Goal: Task Accomplishment & Management: Complete application form

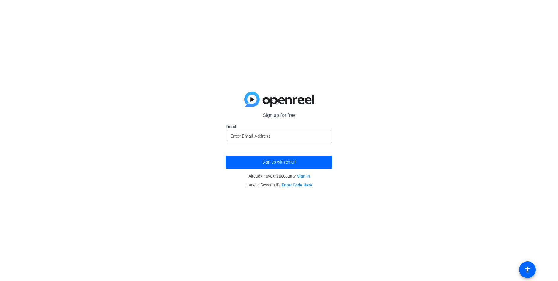
click at [241, 137] on input "email" at bounding box center [278, 135] width 97 height 7
type input "[EMAIL_ADDRESS][DOMAIN_NAME]"
click at [282, 162] on span "Sign up with email" at bounding box center [278, 162] width 33 height 0
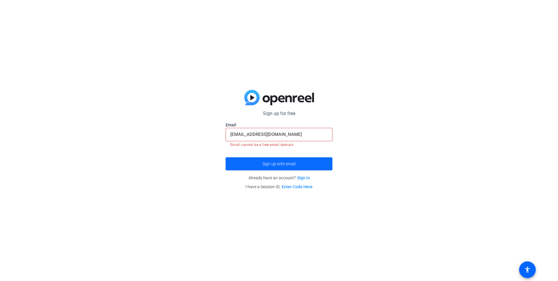
click at [284, 164] on span "Sign up with email" at bounding box center [278, 164] width 33 height 0
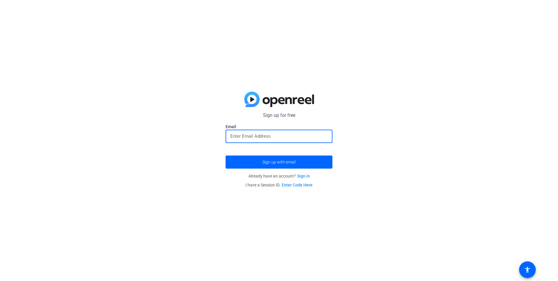
click at [264, 137] on input "email" at bounding box center [278, 135] width 97 height 7
type input "[EMAIL_ADDRESS][DOMAIN_NAME]"
click at [282, 162] on span "Sign up with email" at bounding box center [278, 162] width 33 height 0
